Goal: Task Accomplishment & Management: Manage account settings

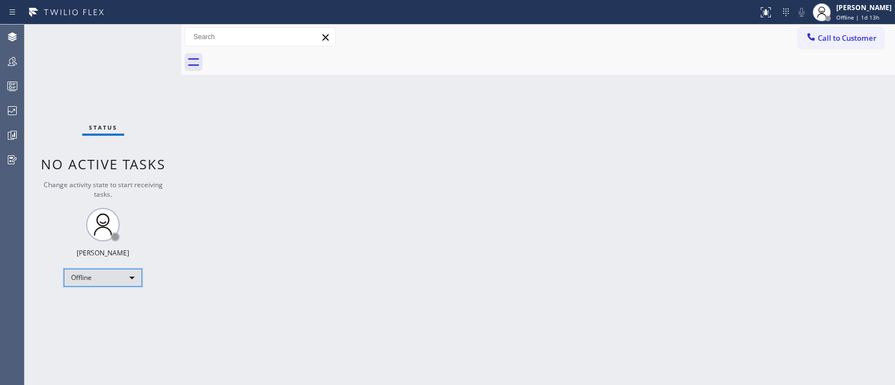
click at [132, 280] on div "Offline" at bounding box center [103, 278] width 78 height 18
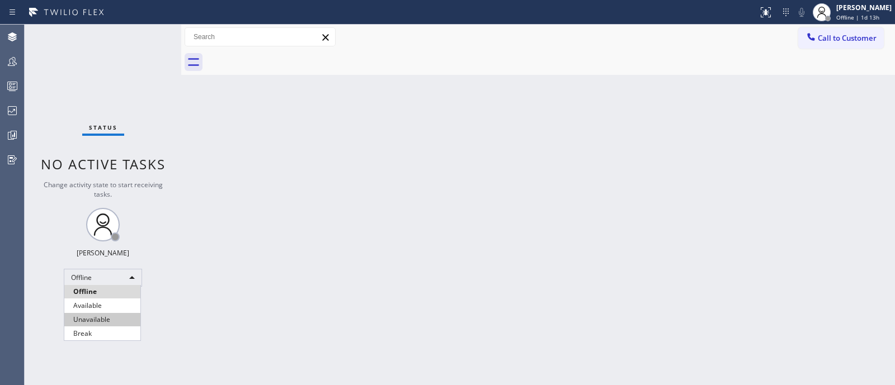
click at [126, 308] on li "Unavailable" at bounding box center [102, 319] width 76 height 13
click at [715, 125] on div "Back to Dashboard Change Sender ID Customers Technicians Select a contact Outbo…" at bounding box center [538, 205] width 714 height 361
click at [715, 182] on div "Back to Dashboard Change Sender ID Customers Technicians Select a contact Outbo…" at bounding box center [538, 205] width 714 height 361
click at [534, 179] on div "Back to Dashboard Change Sender ID Customers Technicians Select a contact Outbo…" at bounding box center [538, 205] width 714 height 361
click at [507, 126] on div "Back to Dashboard Change Sender ID Customers Technicians Select a contact Outbo…" at bounding box center [538, 205] width 714 height 361
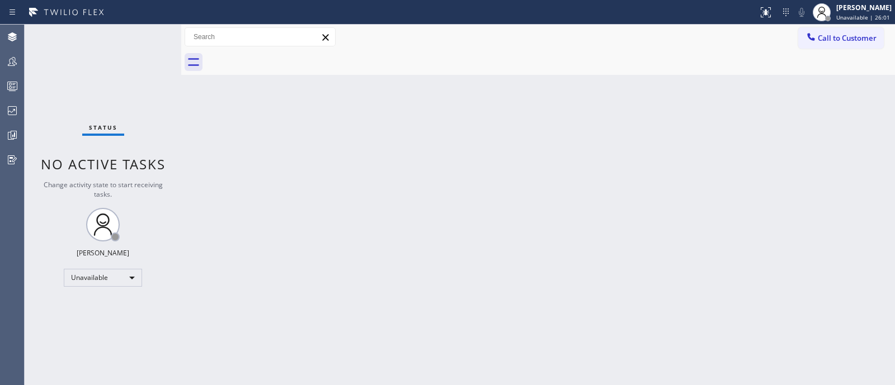
click at [315, 106] on div "Back to Dashboard Change Sender ID Customers Technicians Select a contact Outbo…" at bounding box center [538, 205] width 714 height 361
drag, startPoint x: 315, startPoint y: 106, endPoint x: 741, endPoint y: 250, distance: 449.2
click at [715, 250] on div "Back to Dashboard Change Sender ID Customers Technicians Select a contact Outbo…" at bounding box center [538, 205] width 714 height 361
